Goal: Use online tool/utility: Utilize a website feature to perform a specific function

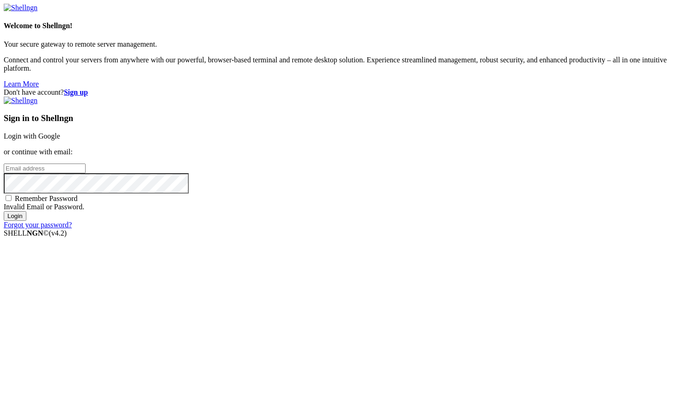
click at [60, 140] on link "Login with Google" at bounding box center [32, 136] width 56 height 8
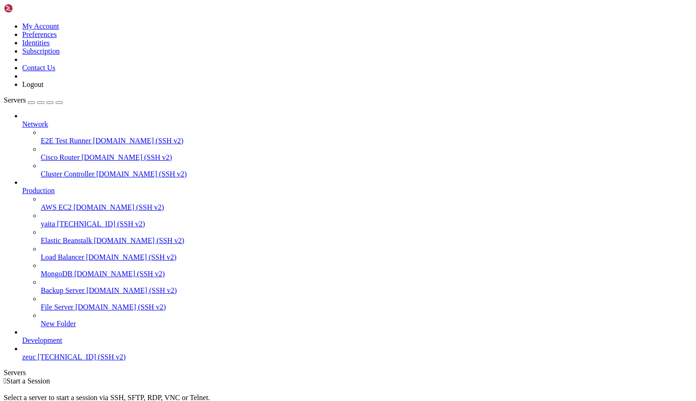
click at [48, 220] on span "yaita" at bounding box center [48, 224] width 14 height 8
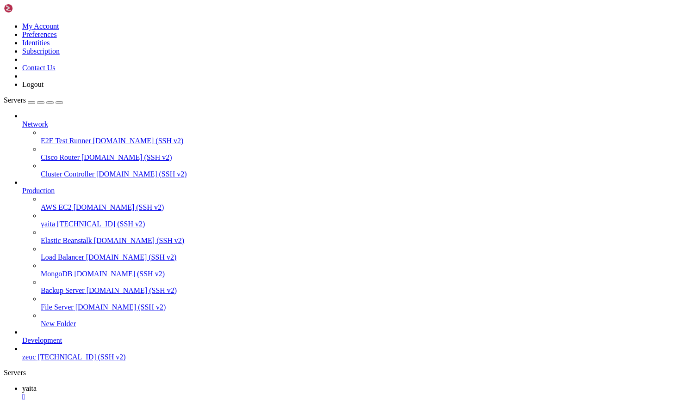
drag, startPoint x: 34, startPoint y: 649, endPoint x: 155, endPoint y: 641, distance: 121.0
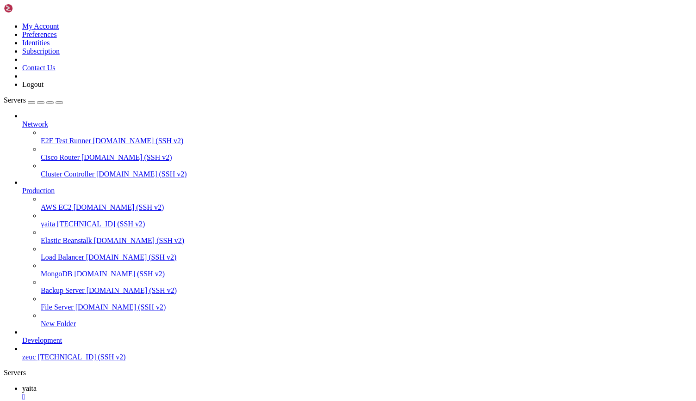
drag, startPoint x: 34, startPoint y: 634, endPoint x: 146, endPoint y: 633, distance: 111.5
drag, startPoint x: 35, startPoint y: 666, endPoint x: 194, endPoint y: 665, distance: 159.1
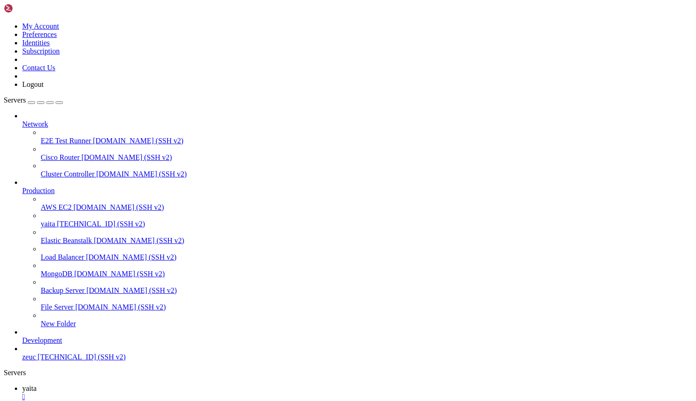
scroll to position [8288, 0]
drag, startPoint x: 34, startPoint y: 580, endPoint x: 191, endPoint y: 582, distance: 156.4
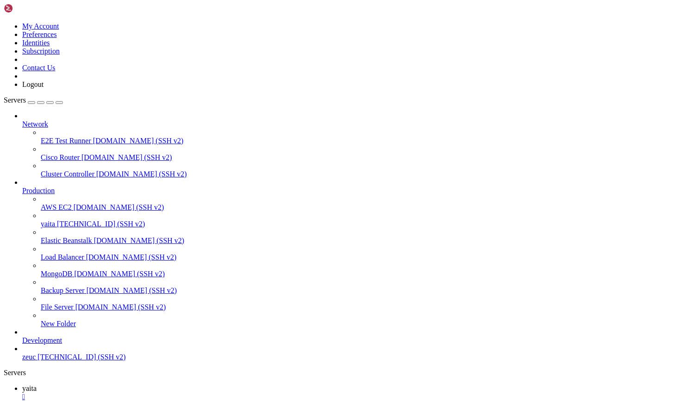
scroll to position [10498, 0]
